Goal: Transaction & Acquisition: Purchase product/service

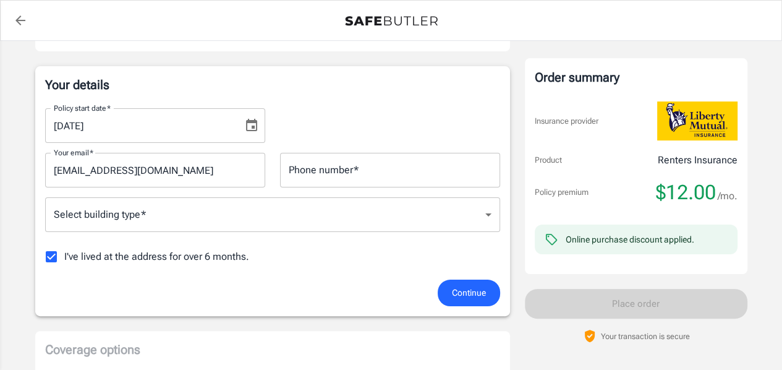
scroll to position [188, 0]
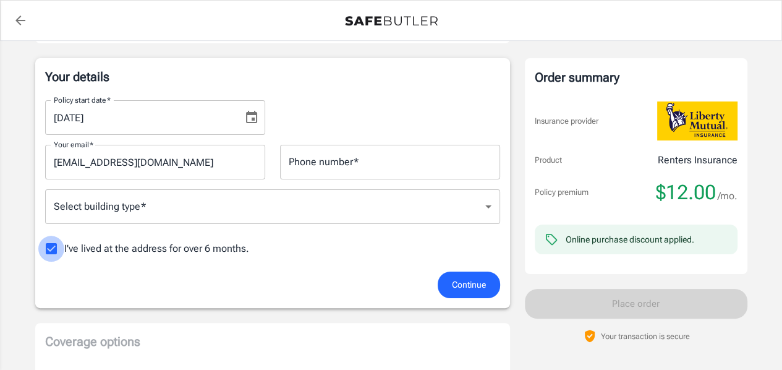
click at [48, 248] on input "I've lived at the address for over 6 months." at bounding box center [51, 248] width 26 height 26
checkbox input "false"
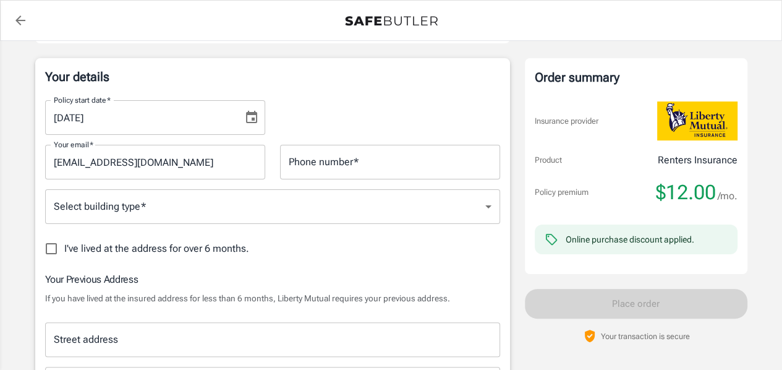
click at [249, 120] on icon "Choose date, selected date is Oct 2, 2025" at bounding box center [251, 117] width 15 height 15
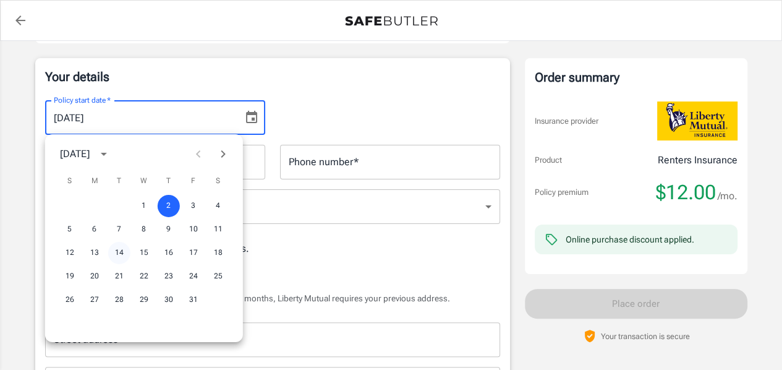
click at [122, 252] on button "14" at bounding box center [119, 253] width 22 height 22
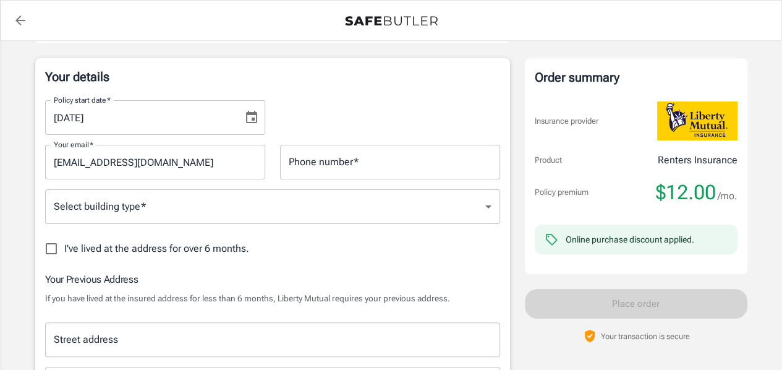
type input "[DATE]"
click at [292, 164] on input "Phone number   *" at bounding box center [390, 162] width 220 height 35
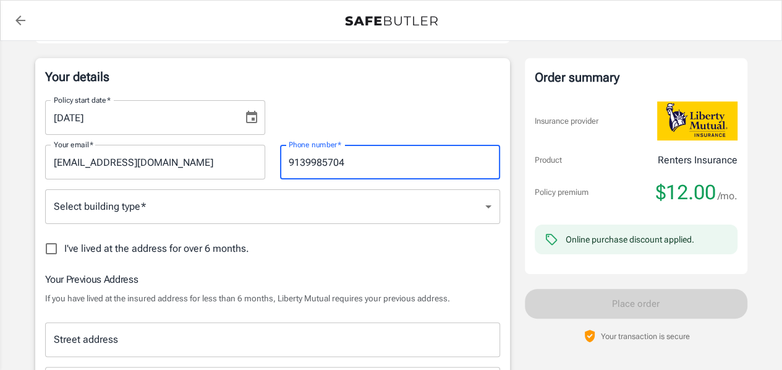
type input "9139985704"
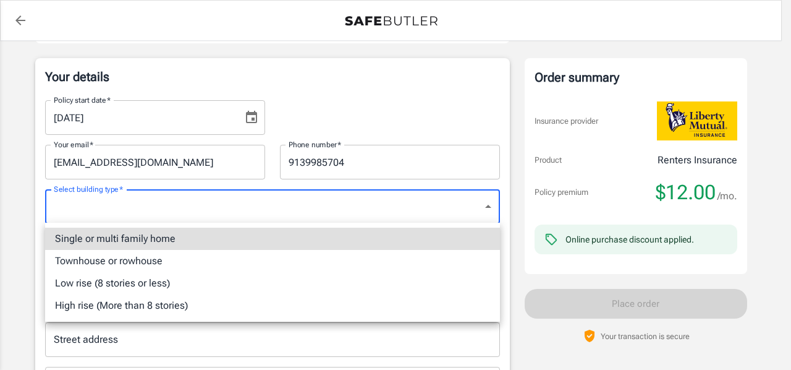
click at [158, 281] on li "Low rise (8 stories or less)" at bounding box center [272, 283] width 455 height 22
type input "lowrise"
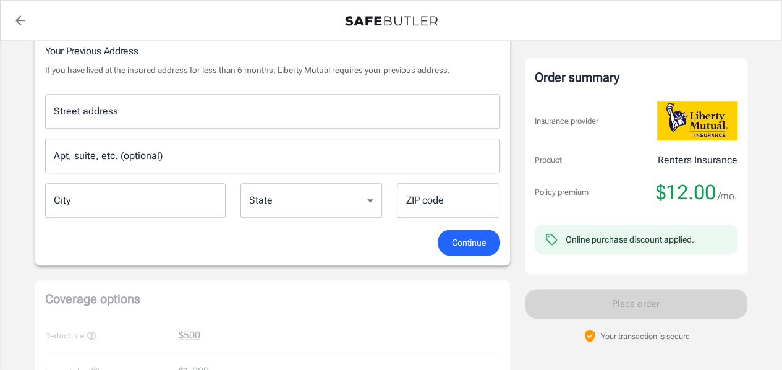
scroll to position [426, 0]
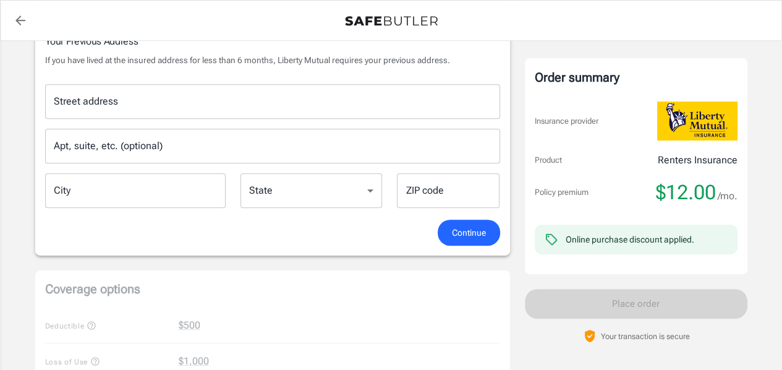
click at [124, 108] on input "Street address" at bounding box center [273, 101] width 444 height 23
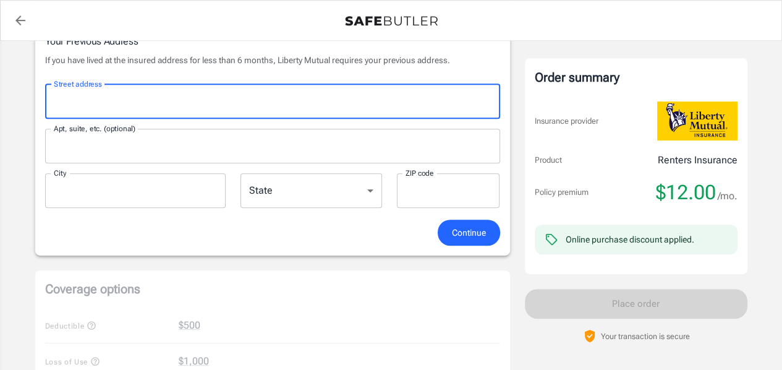
type input "[STREET_ADDRESS]"
type input "Enter suite / apt number"
type input "Lenexa"
type input "66220"
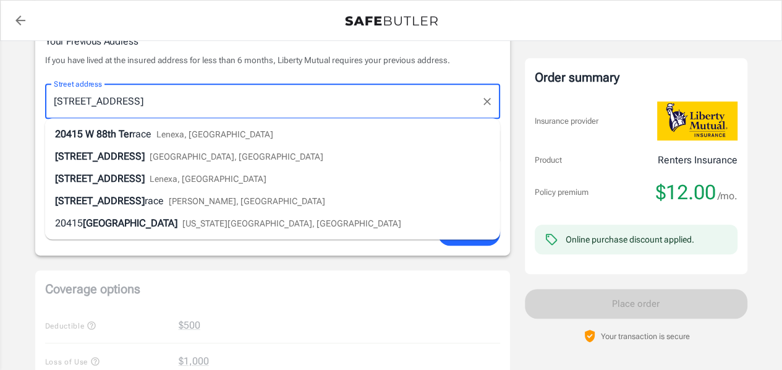
drag, startPoint x: 193, startPoint y: 145, endPoint x: 116, endPoint y: 123, distance: 80.2
click at [87, 131] on li "20415 W 88th Ter race Lenexa, [GEOGRAPHIC_DATA]" at bounding box center [272, 134] width 455 height 22
type input "[STREET_ADDRESS]"
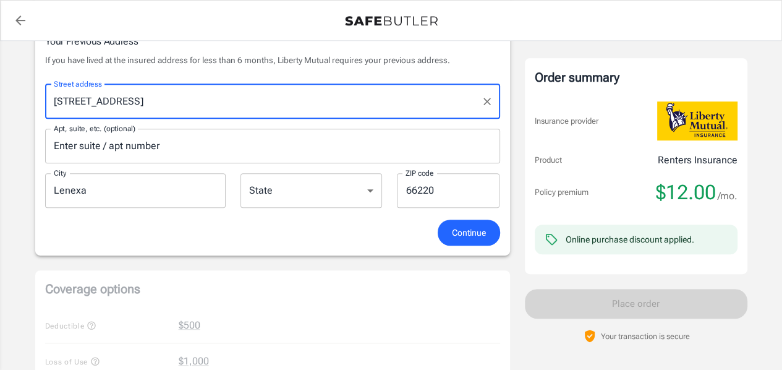
select select "KS"
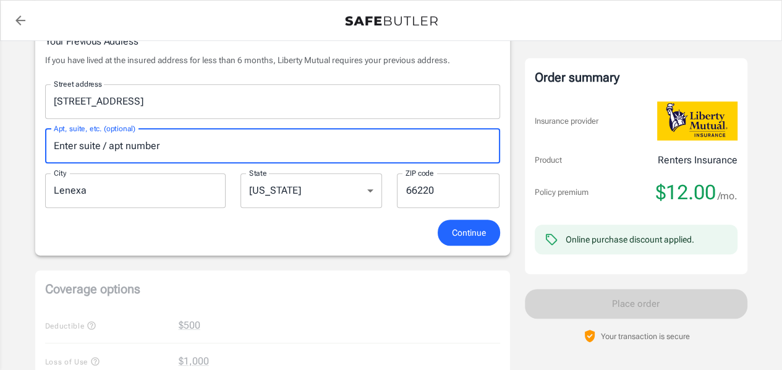
drag, startPoint x: 174, startPoint y: 138, endPoint x: 24, endPoint y: 125, distance: 150.7
click at [24, 125] on div "Liberty Mutual Renters Insurance [STREET_ADDRESS][PERSON_NAME] Your address is …" at bounding box center [391, 228] width 742 height 1227
click at [467, 232] on span "Continue" at bounding box center [469, 232] width 34 height 15
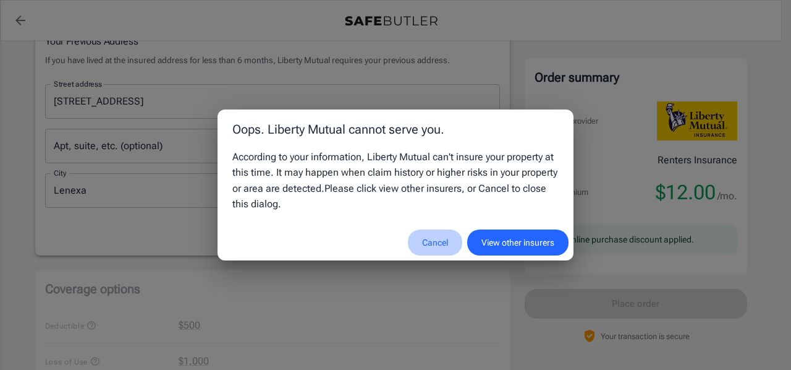
click at [435, 241] on button "Cancel" at bounding box center [435, 242] width 54 height 27
